Goal: Check status: Check status

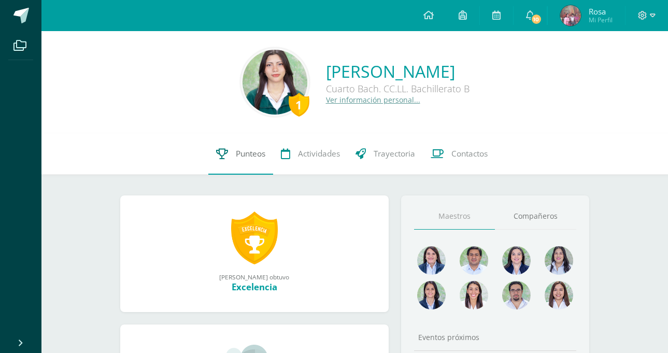
click at [243, 146] on link "Punteos" at bounding box center [240, 153] width 65 height 41
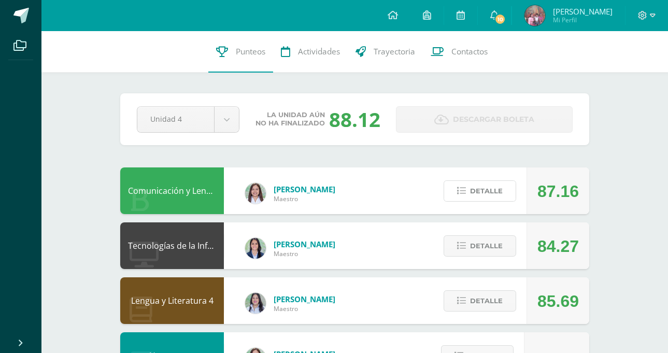
click at [504, 191] on button "Detalle" at bounding box center [480, 190] width 73 height 21
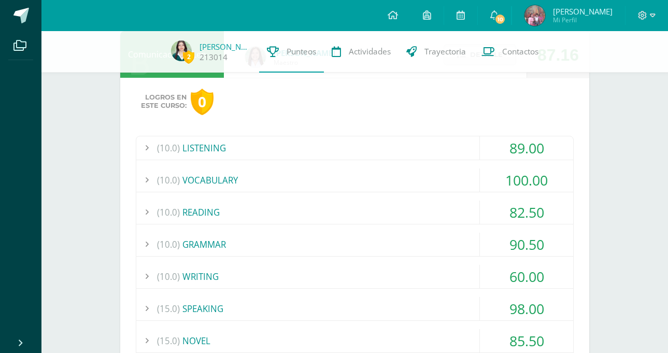
scroll to position [156, 0]
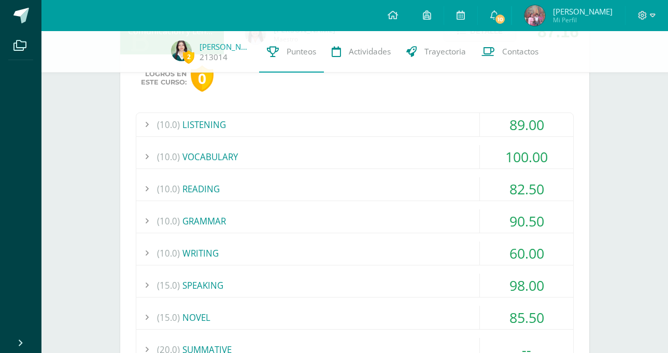
click at [439, 278] on div "(15.0) SPEAKING" at bounding box center [354, 285] width 437 height 23
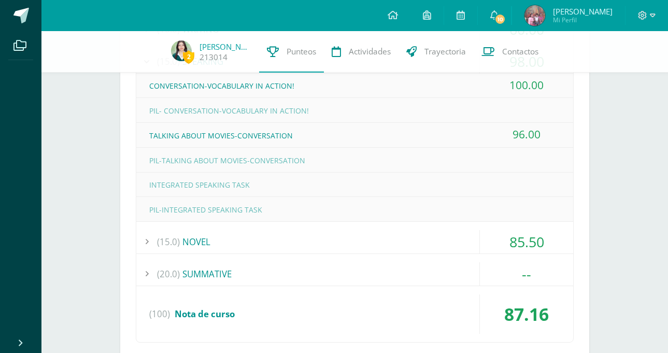
scroll to position [415, 0]
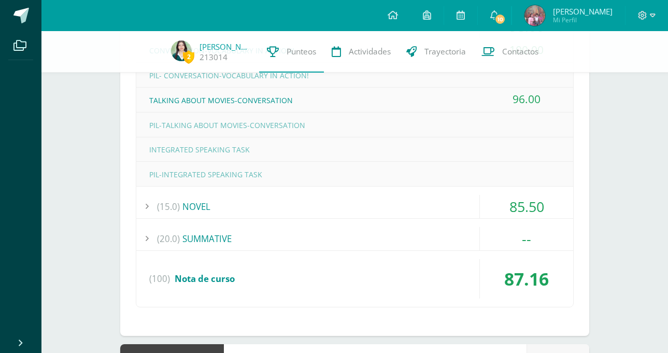
click at [435, 193] on div "(10.0) LISTENING 89.00 LISTENING SKILL 4-EXERCISE 1 100.00" at bounding box center [355, 80] width 438 height 455
click at [422, 206] on div "(15.0) NOVEL" at bounding box center [354, 206] width 437 height 23
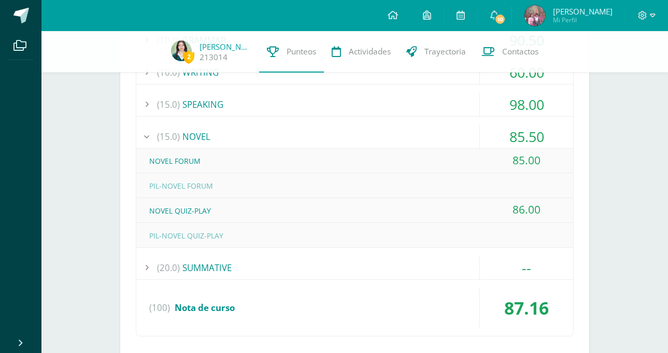
scroll to position [311, 0]
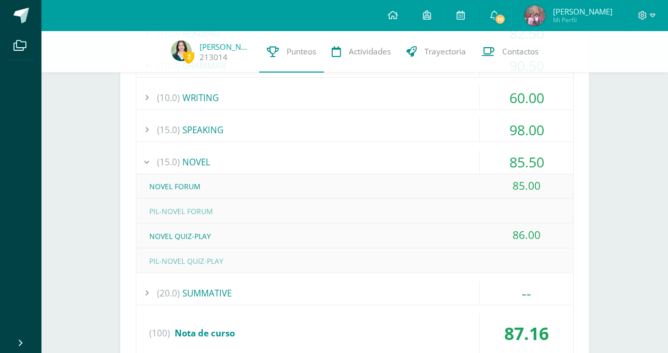
click at [414, 158] on div "(15.0) NOVEL" at bounding box center [354, 161] width 437 height 23
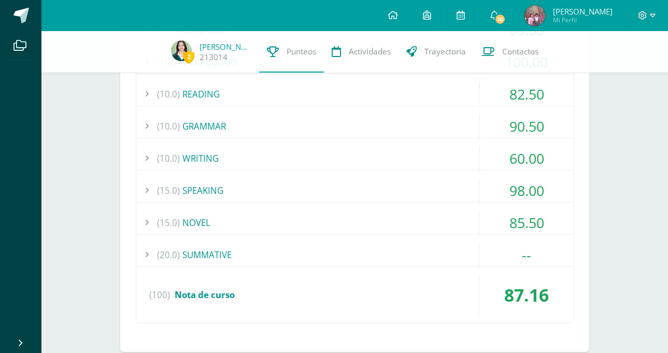
scroll to position [156, 0]
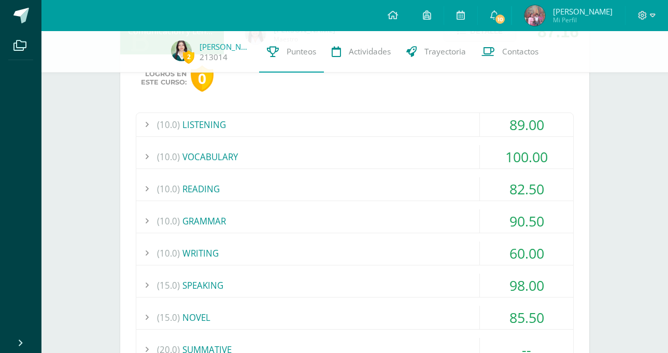
click at [450, 185] on div "(10.0) READING" at bounding box center [354, 188] width 437 height 23
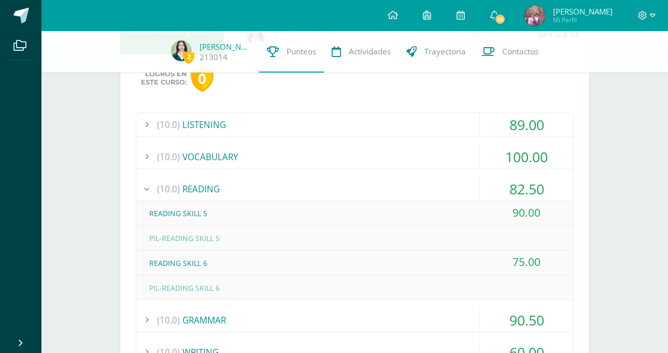
click at [451, 185] on div "(10.0) READING" at bounding box center [354, 188] width 437 height 23
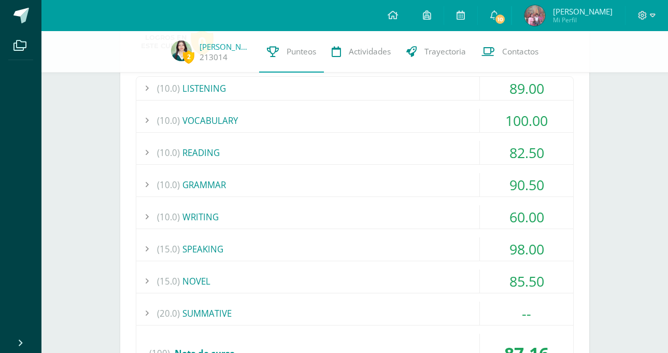
scroll to position [207, 0]
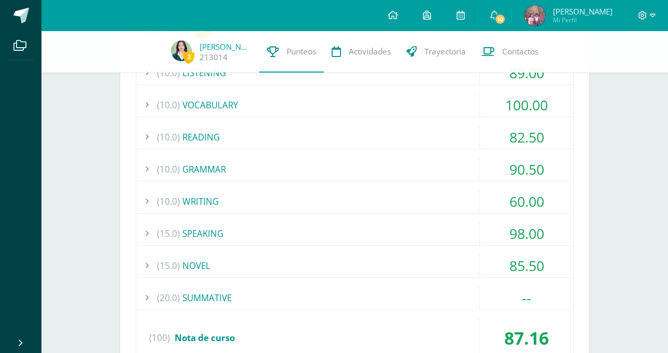
click at [394, 210] on div "(10.0) WRITING" at bounding box center [354, 201] width 437 height 23
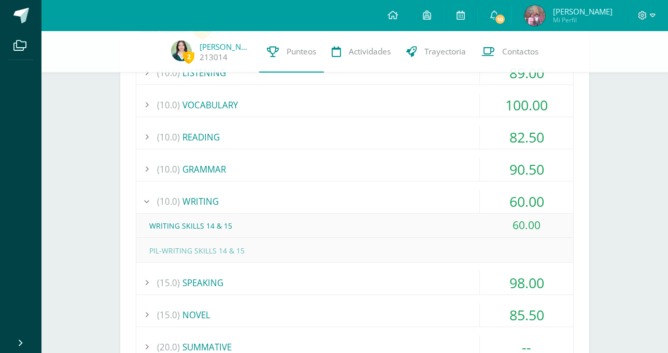
click at [397, 200] on div "(10.0) WRITING" at bounding box center [354, 201] width 437 height 23
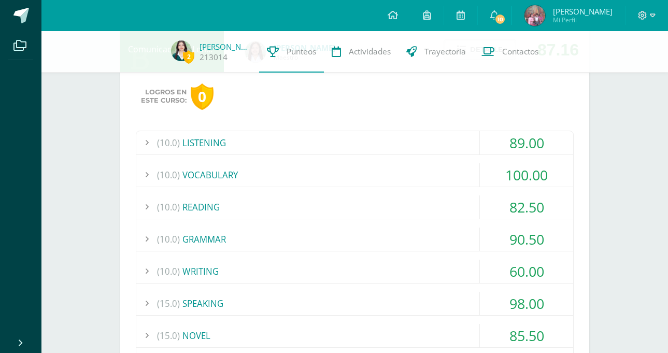
scroll to position [156, 0]
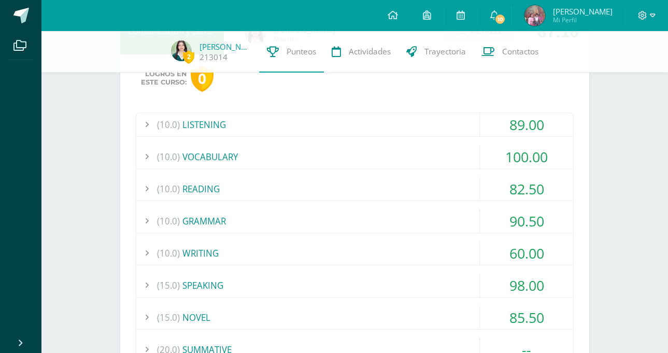
click at [386, 258] on div "(10.0) WRITING" at bounding box center [354, 253] width 437 height 23
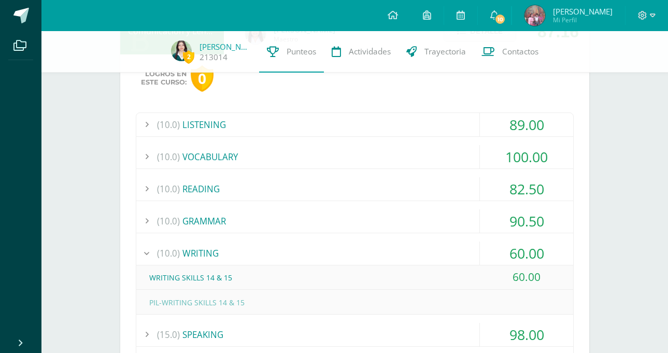
click at [386, 258] on div "(10.0) WRITING" at bounding box center [354, 253] width 437 height 23
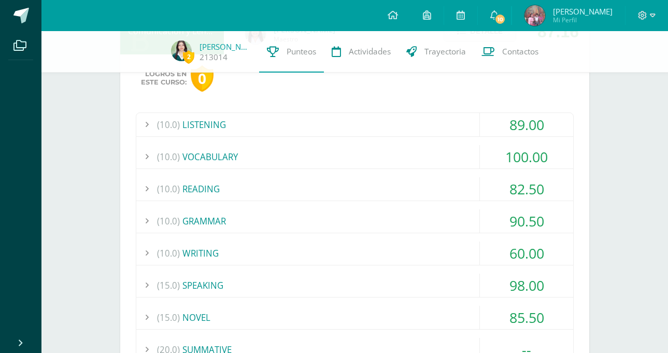
scroll to position [104, 0]
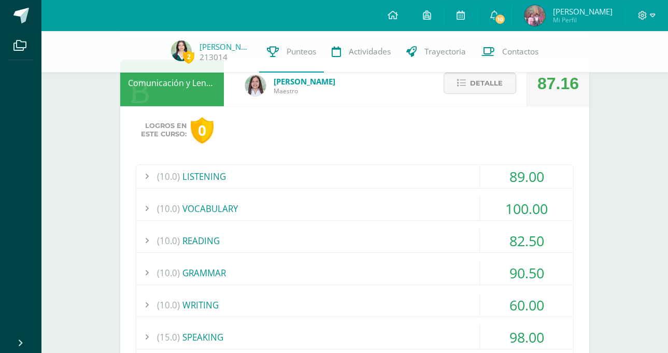
click at [503, 87] on button "Detalle" at bounding box center [480, 83] width 73 height 21
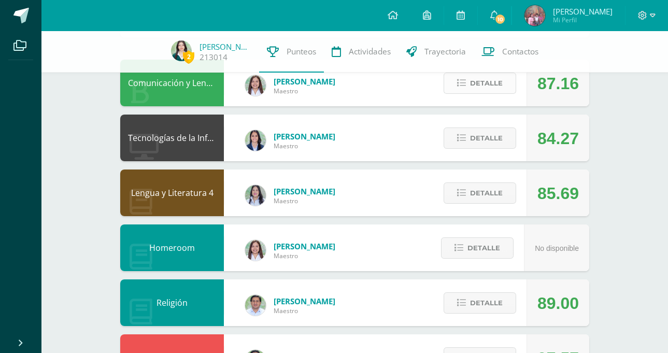
click at [499, 79] on span "Detalle" at bounding box center [486, 83] width 33 height 19
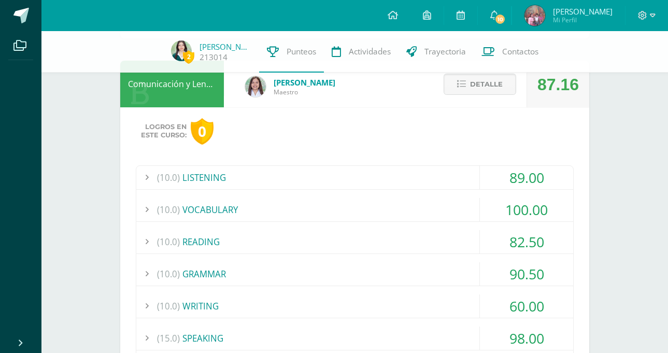
scroll to position [52, 0]
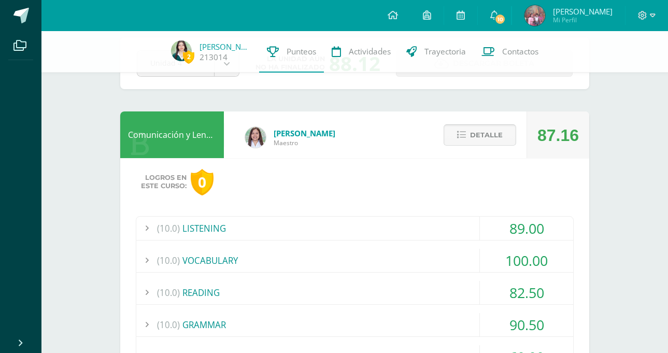
click at [490, 134] on span "Detalle" at bounding box center [486, 134] width 33 height 19
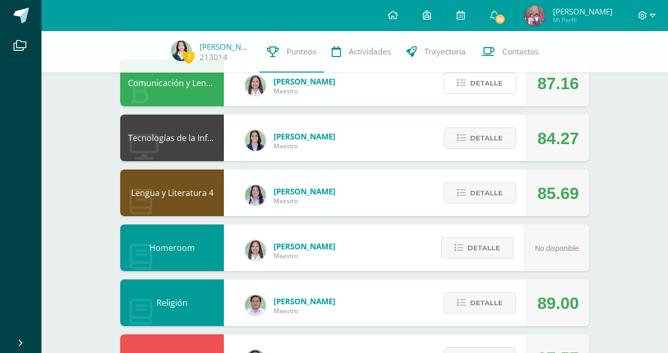
scroll to position [156, 0]
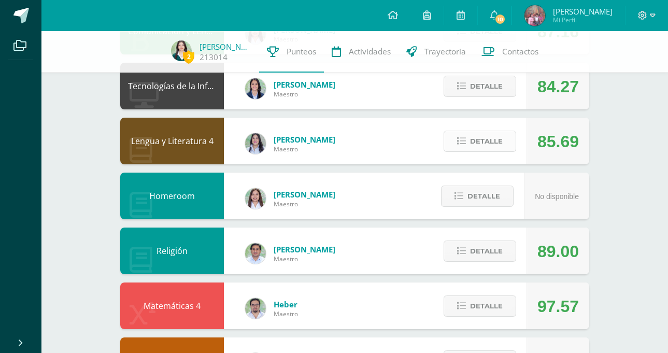
click at [471, 137] on span "Detalle" at bounding box center [486, 141] width 33 height 19
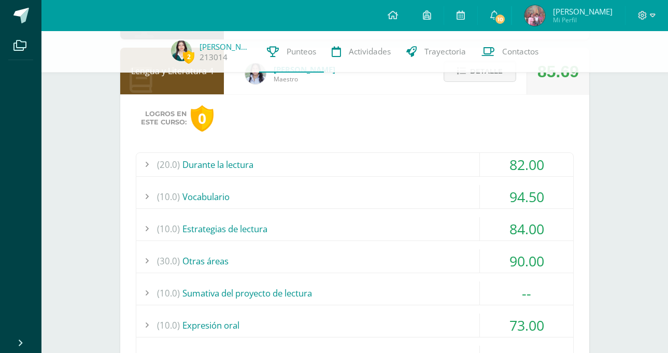
scroll to position [207, 0]
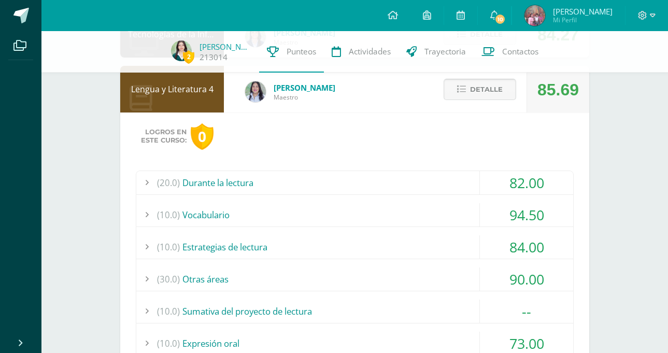
click at [478, 85] on span "Detalle" at bounding box center [486, 89] width 33 height 19
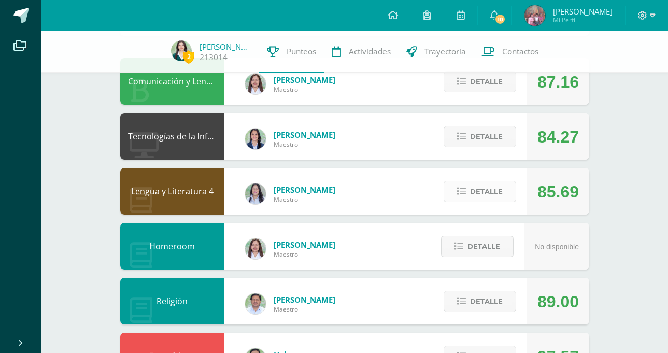
scroll to position [104, 0]
